Goal: Task Accomplishment & Management: Use online tool/utility

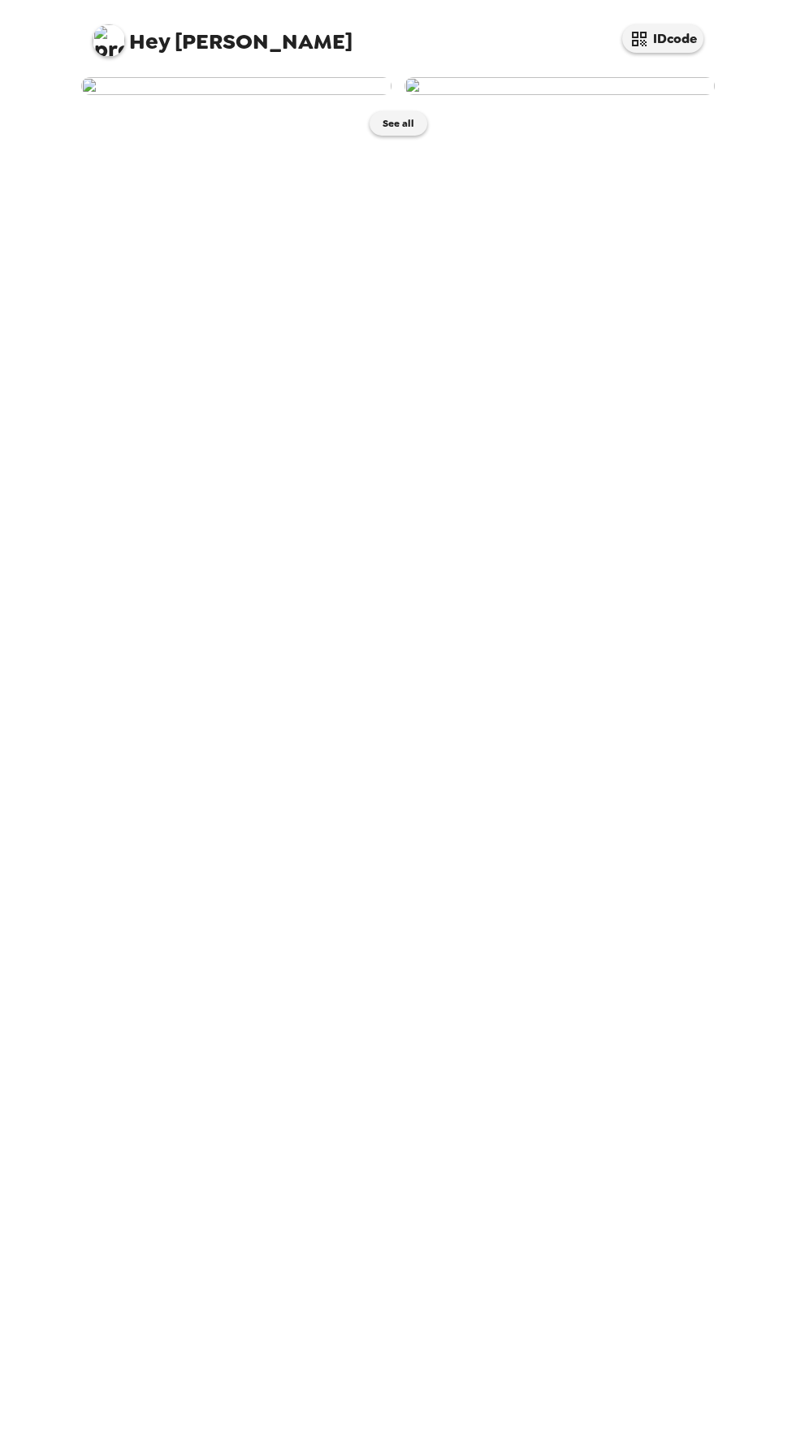
click at [228, 95] on img at bounding box center [236, 86] width 310 height 18
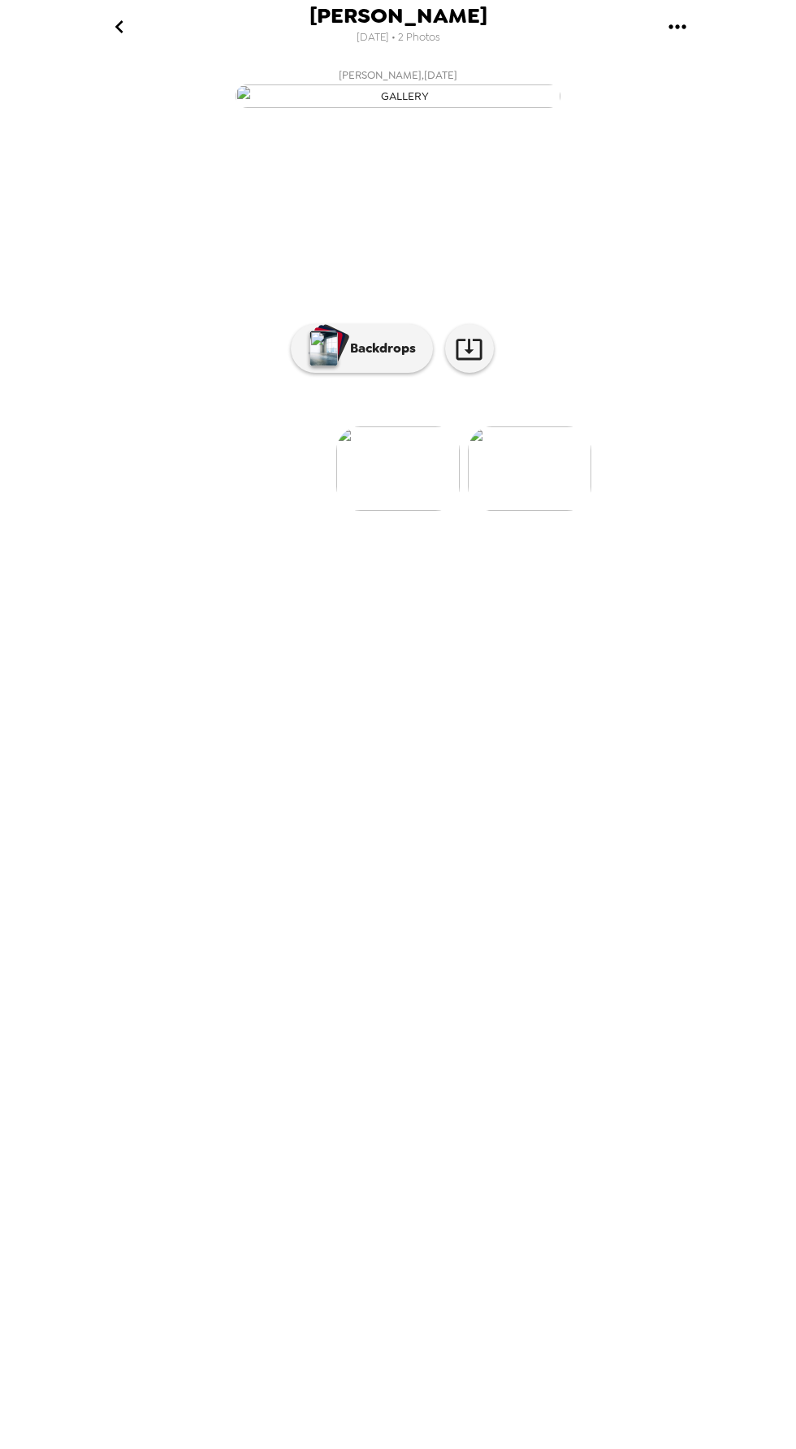
click at [667, 64] on button "[PERSON_NAME] , [DATE]" at bounding box center [398, 87] width 650 height 52
click at [482, 360] on icon at bounding box center [469, 349] width 26 height 21
click at [531, 511] on img at bounding box center [529, 469] width 123 height 84
click at [473, 360] on icon at bounding box center [469, 349] width 26 height 21
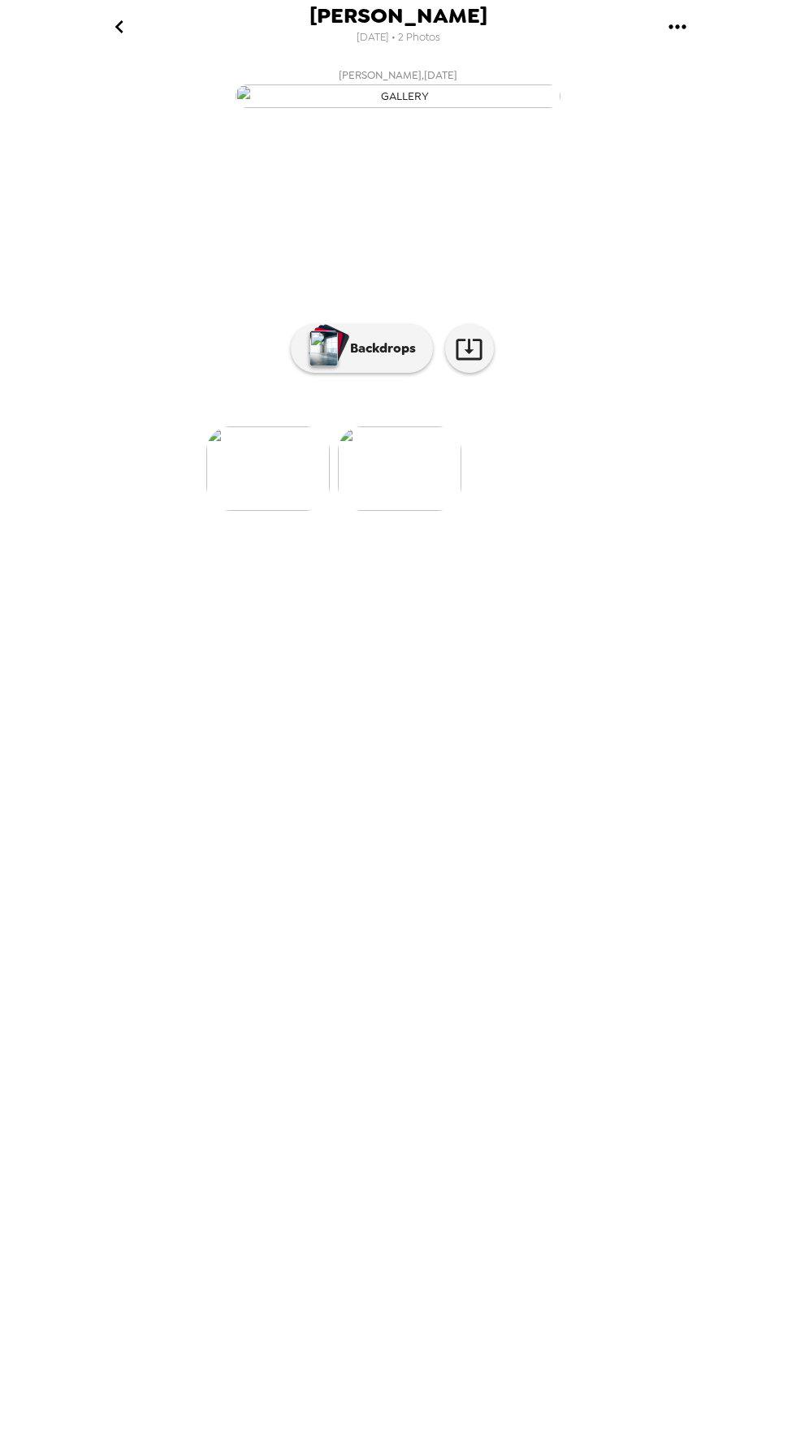
click at [329, 108] on img "button" at bounding box center [398, 96] width 325 height 24
click at [388, 358] on p "Backdrops" at bounding box center [379, 348] width 74 height 19
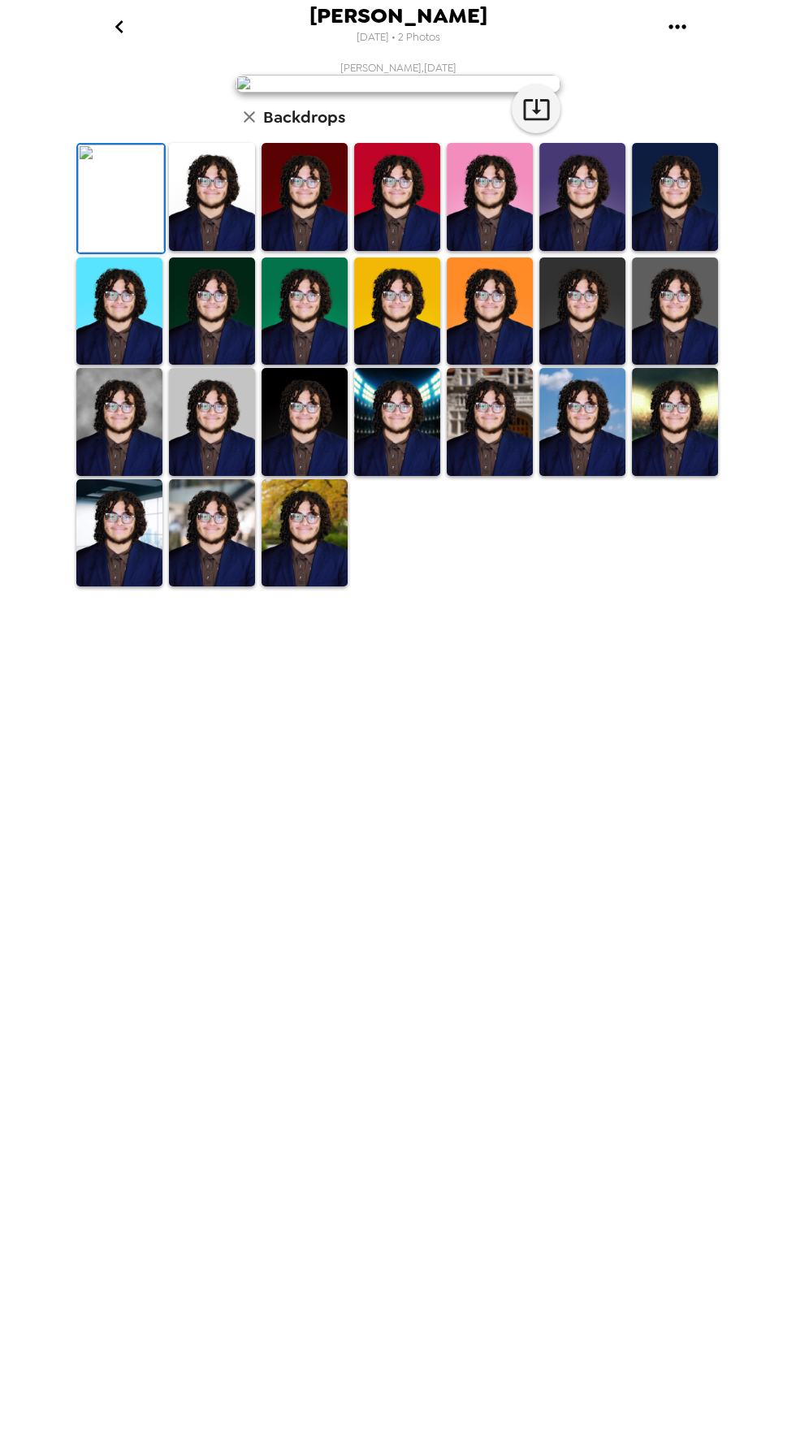
click at [393, 476] on img at bounding box center [397, 422] width 86 height 108
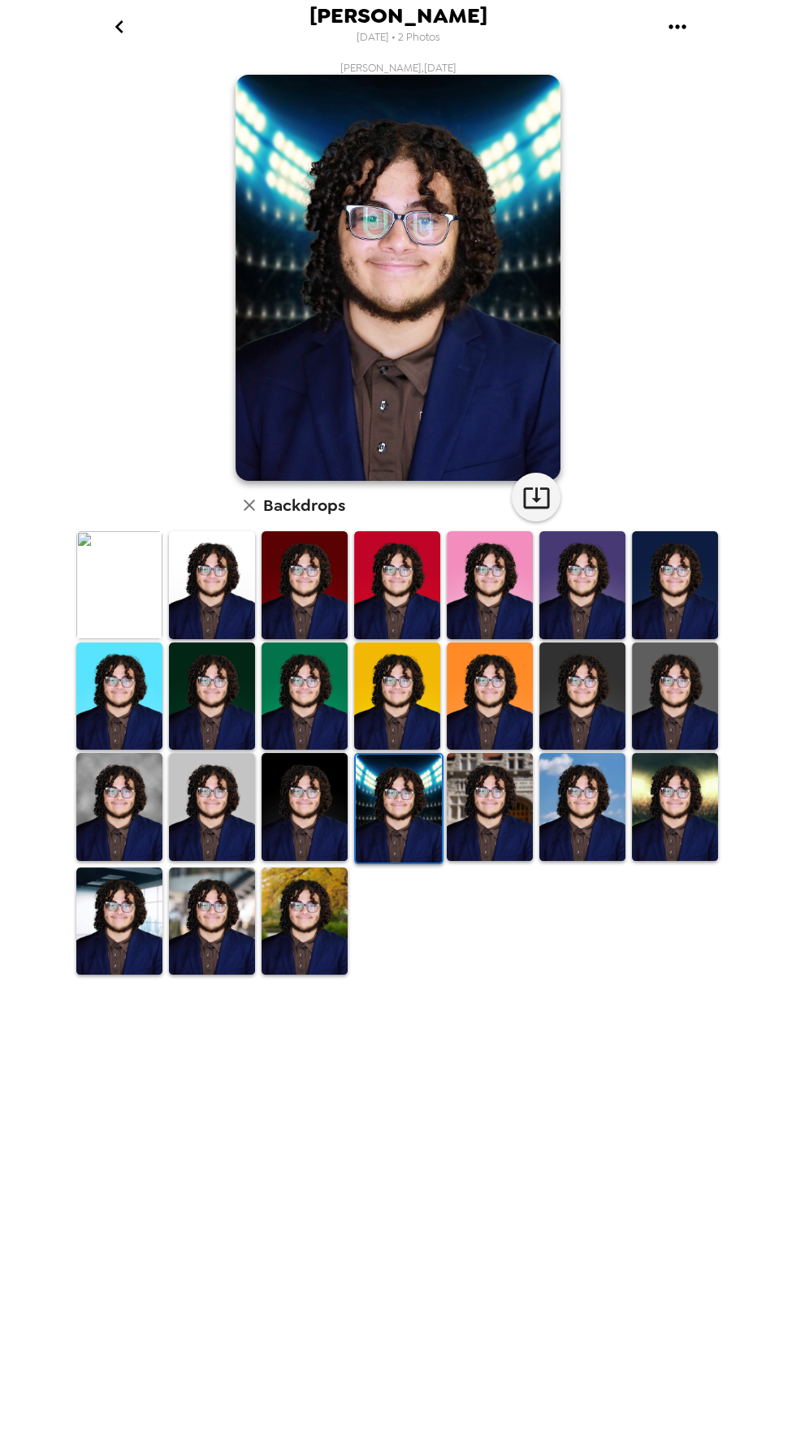
click at [328, 815] on img at bounding box center [305, 807] width 86 height 108
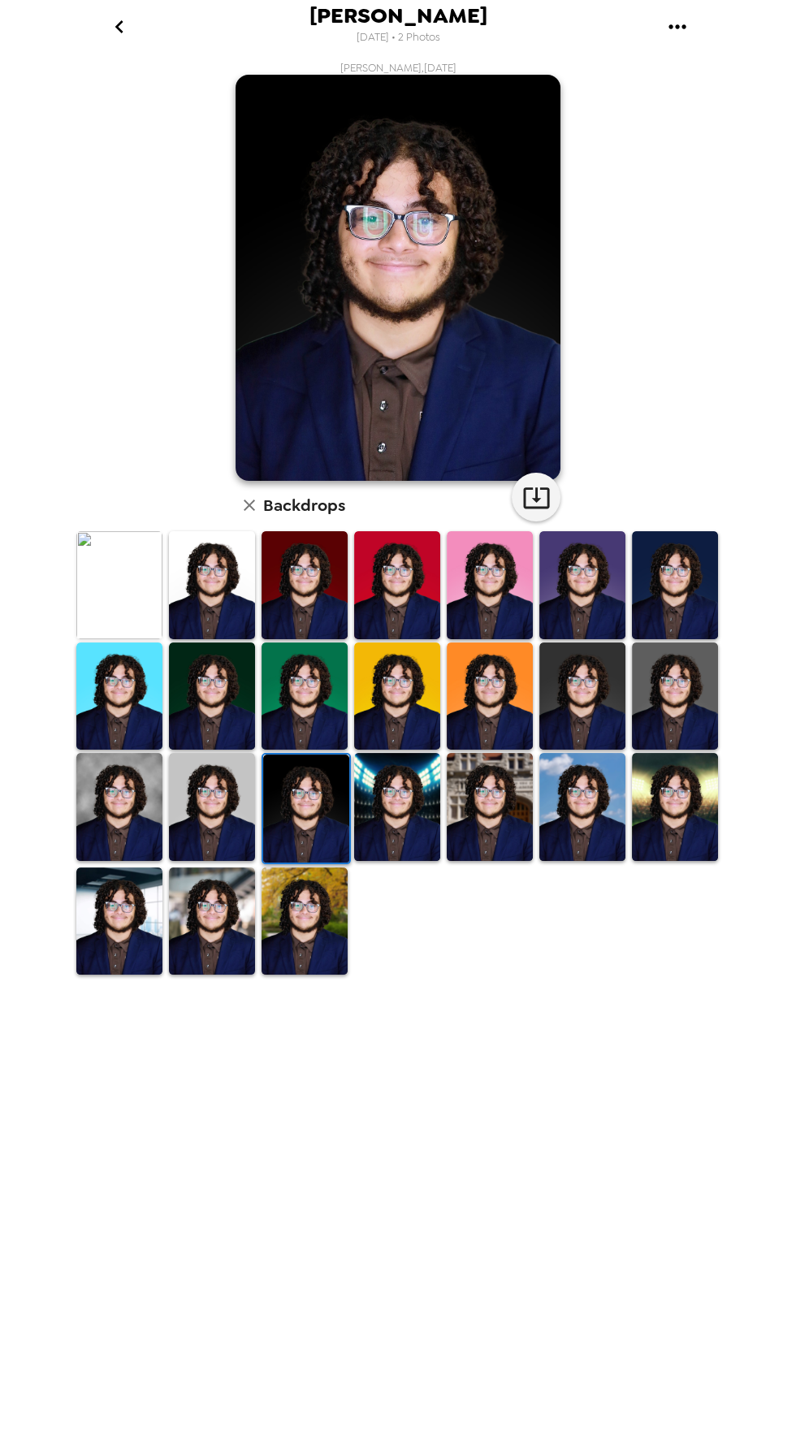
click at [313, 939] on img at bounding box center [305, 922] width 86 height 108
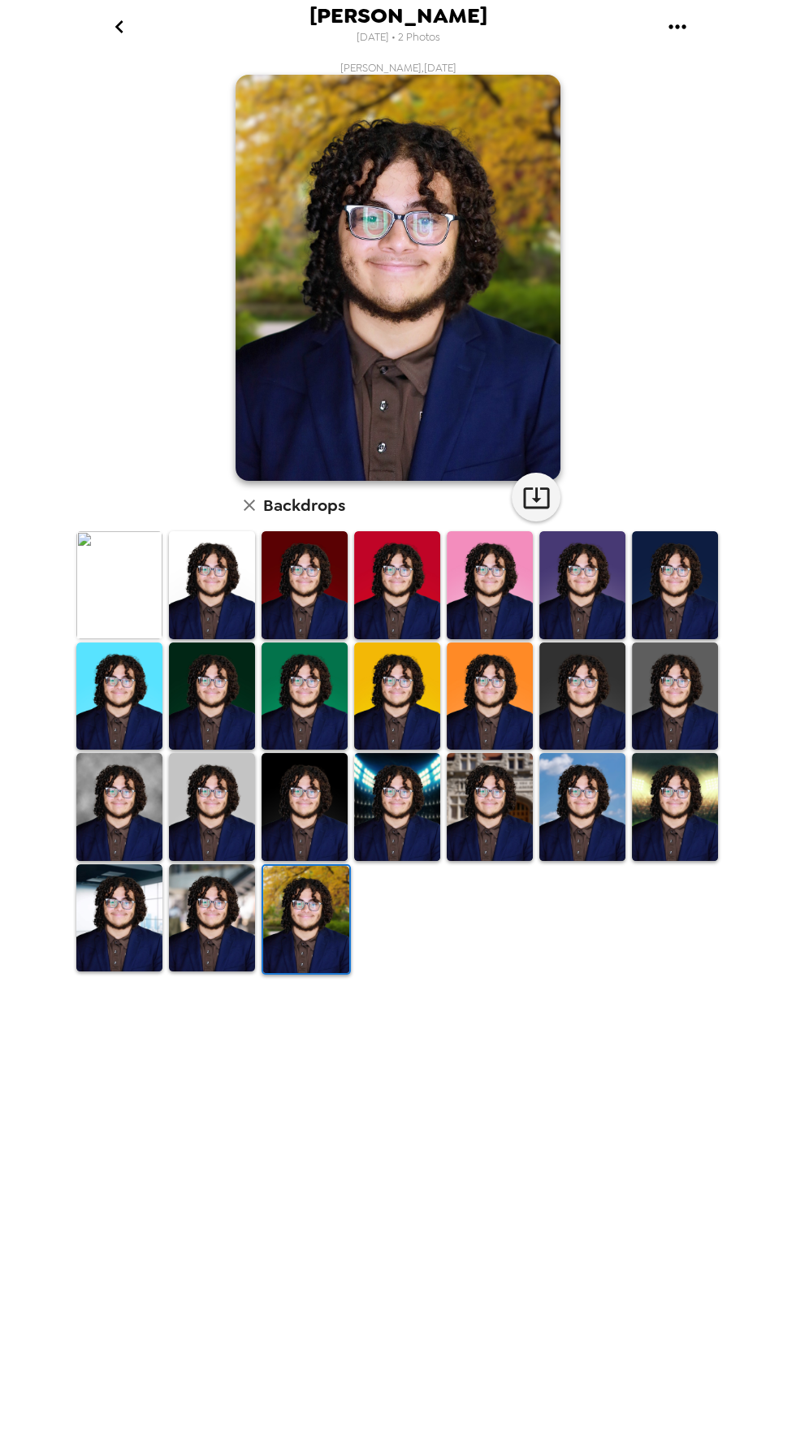
click at [236, 916] on img at bounding box center [212, 918] width 86 height 108
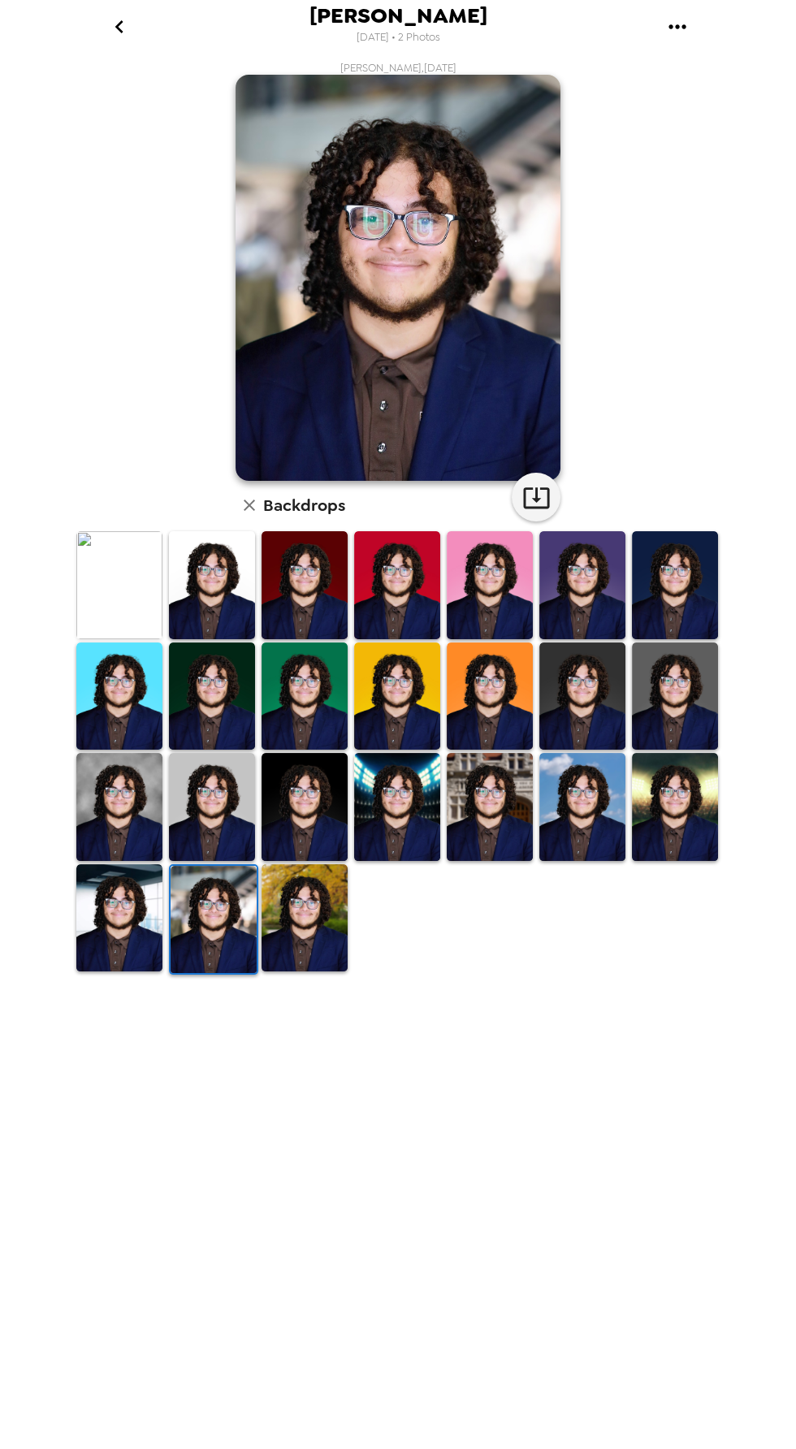
click at [145, 890] on img at bounding box center [119, 918] width 86 height 108
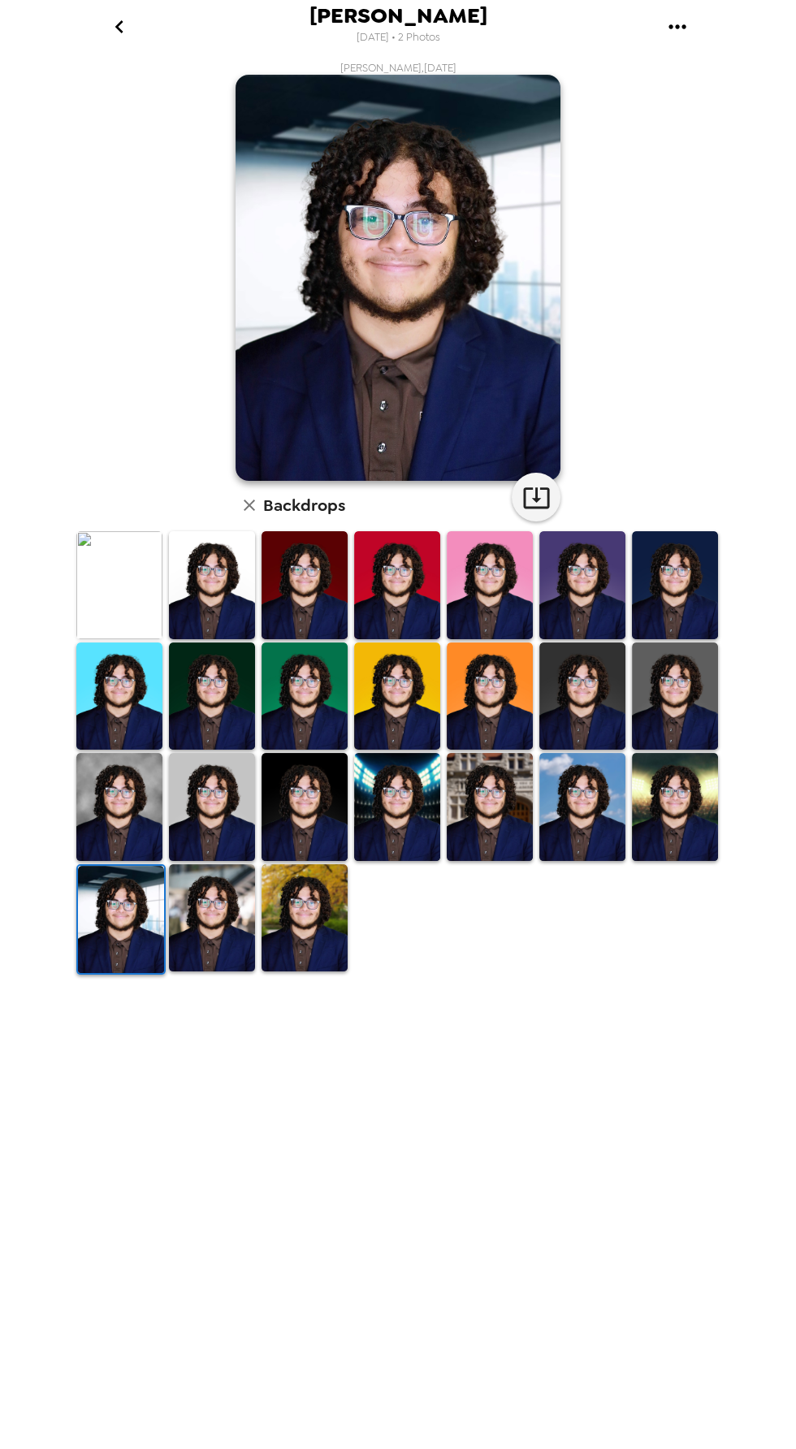
click at [218, 550] on img at bounding box center [212, 585] width 86 height 108
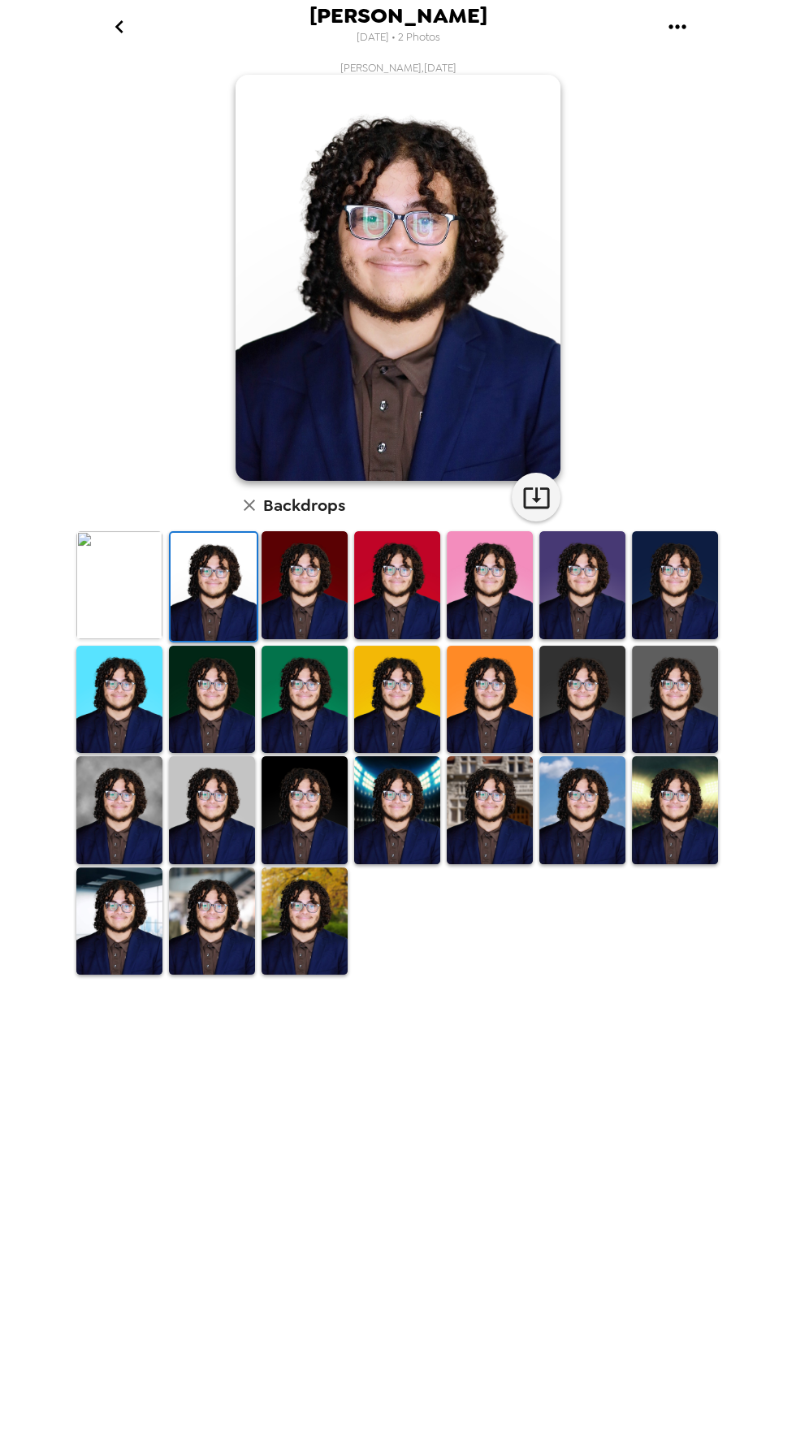
click at [218, 576] on img at bounding box center [214, 587] width 86 height 108
click at [486, 851] on img at bounding box center [490, 810] width 86 height 108
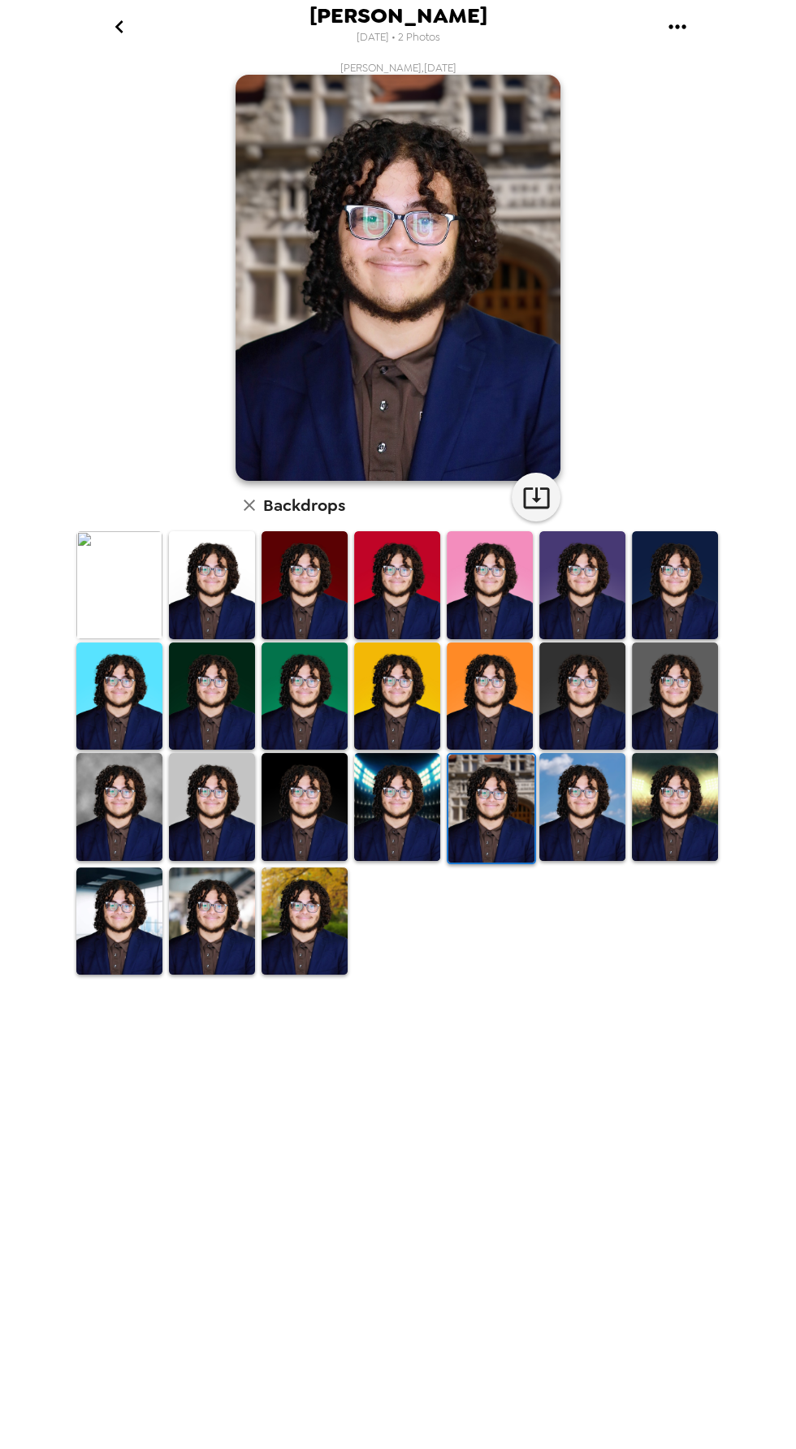
click at [695, 807] on img at bounding box center [675, 807] width 86 height 108
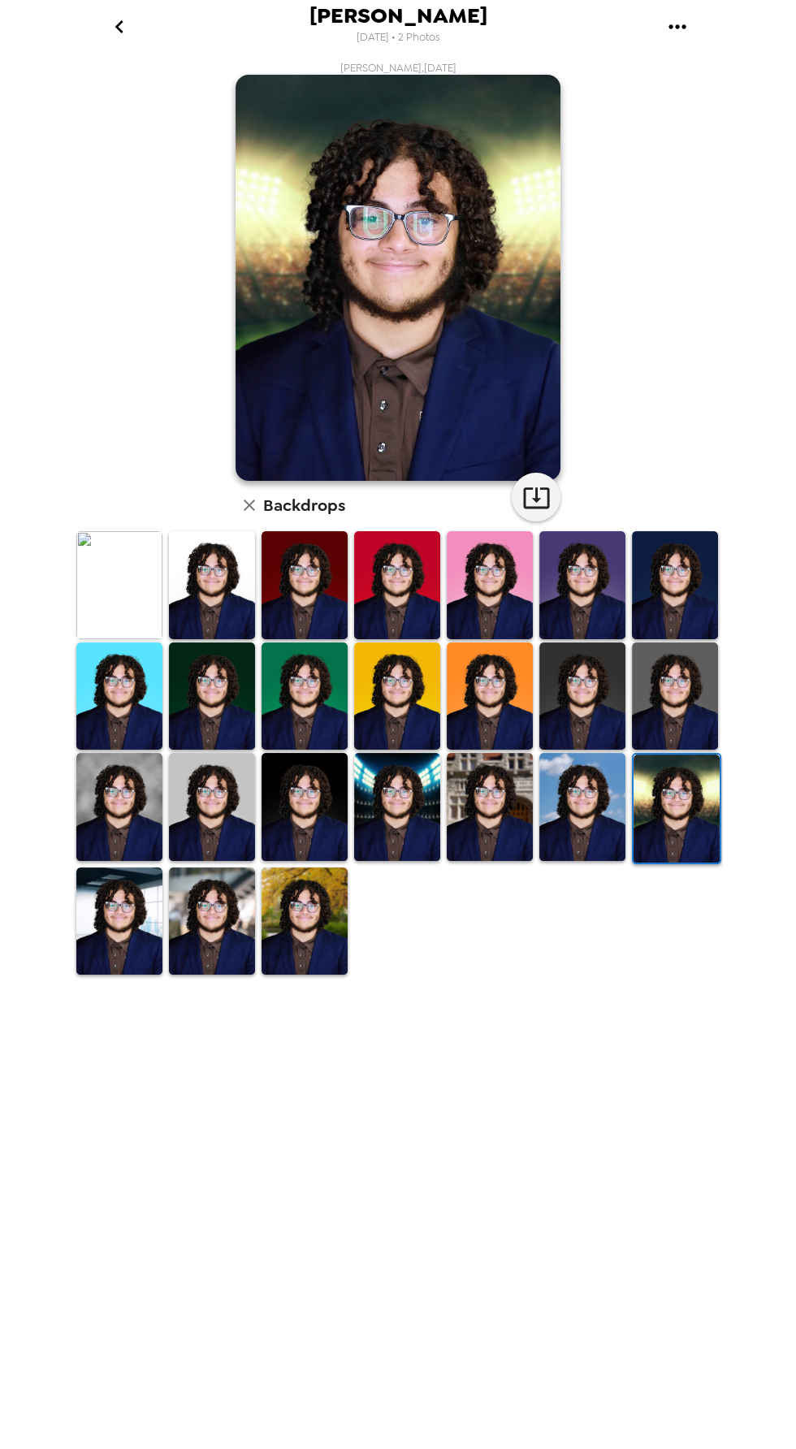
click at [677, 816] on img at bounding box center [677, 809] width 86 height 108
click at [592, 817] on img at bounding box center [582, 807] width 86 height 108
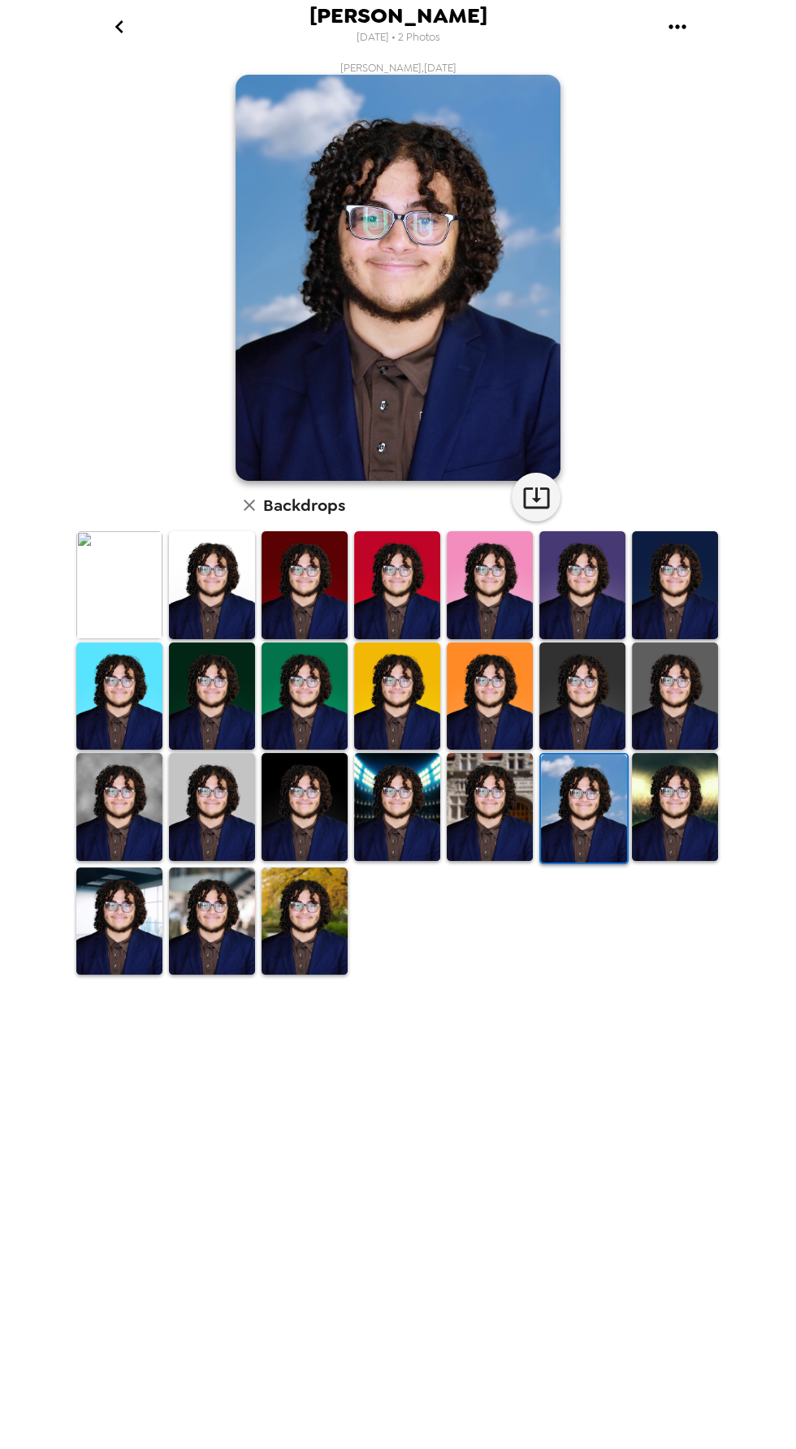
click at [287, 954] on img at bounding box center [305, 922] width 86 height 108
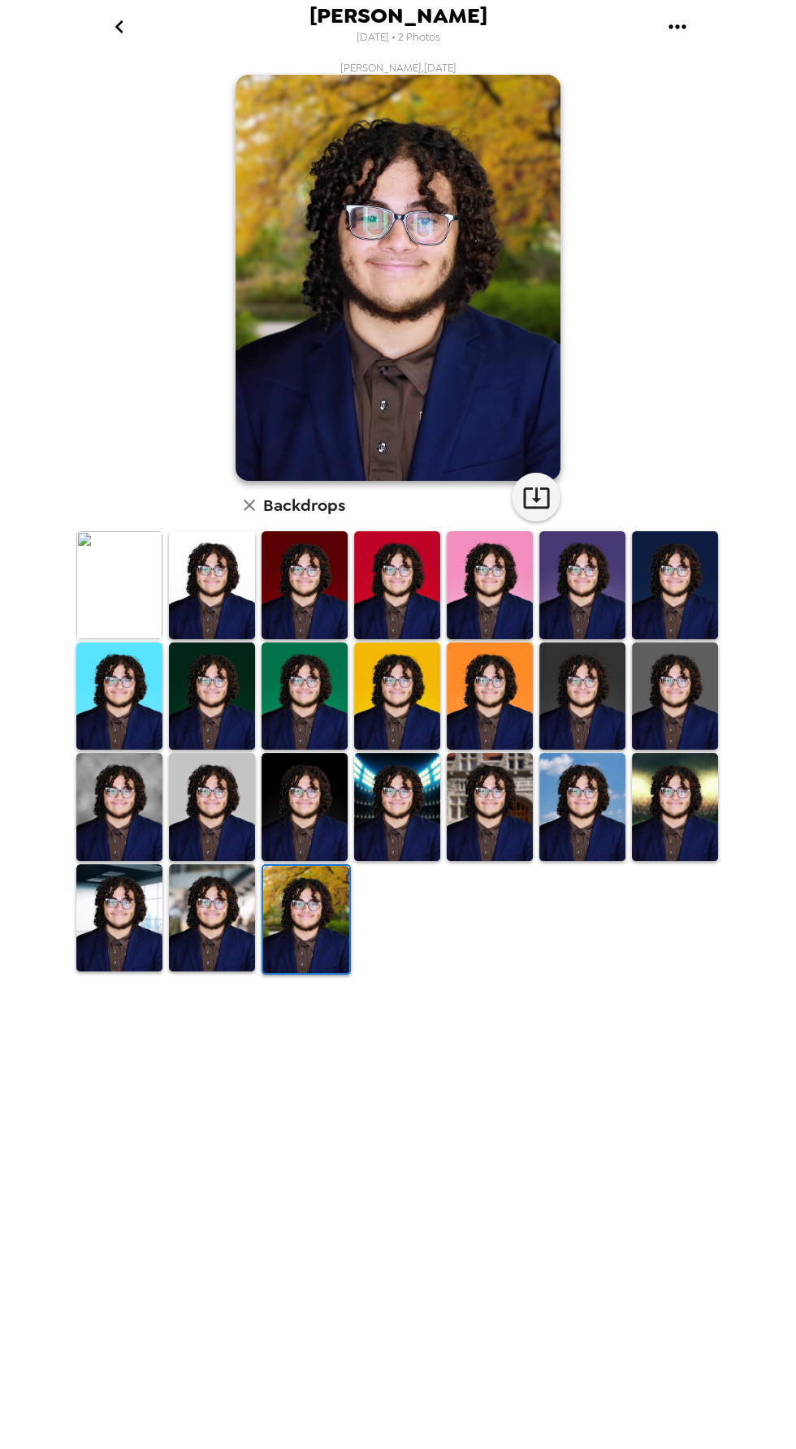
click at [546, 951] on div at bounding box center [401, 753] width 656 height 447
click at [120, 46] on button "go back" at bounding box center [119, 26] width 53 height 53
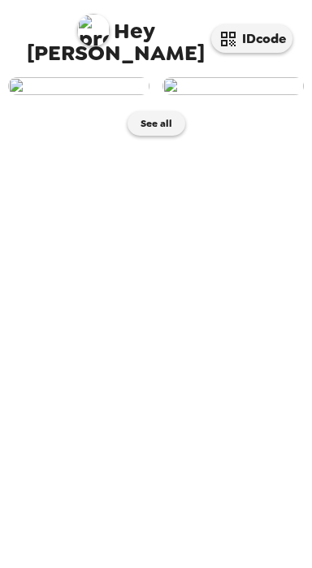
click at [53, 85] on img at bounding box center [78, 86] width 141 height 18
